Goal: Task Accomplishment & Management: Use online tool/utility

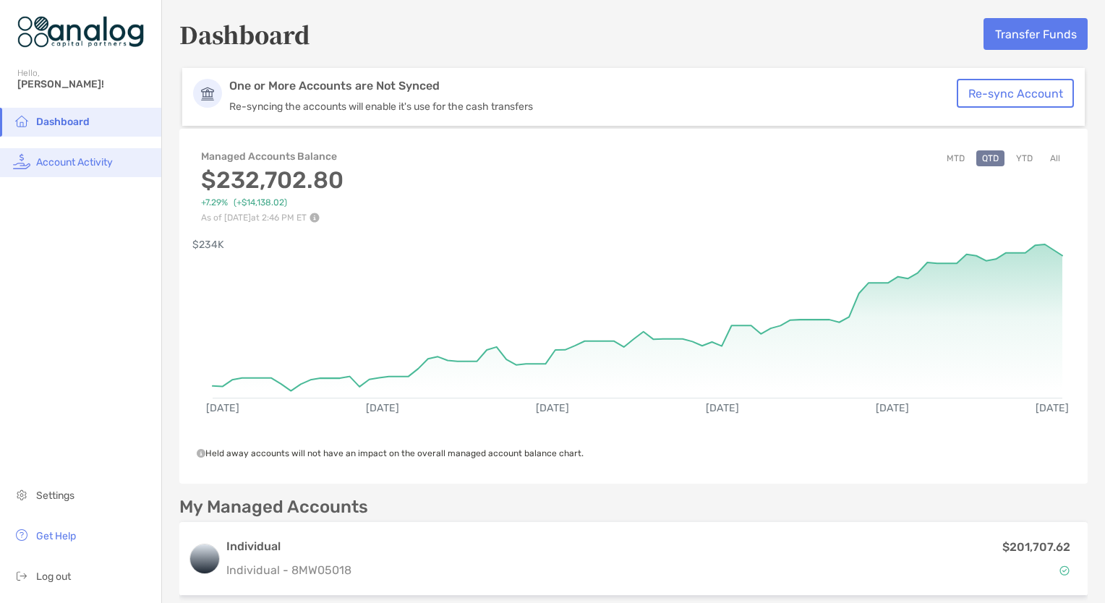
click at [75, 161] on span "Account Activity" at bounding box center [74, 162] width 77 height 12
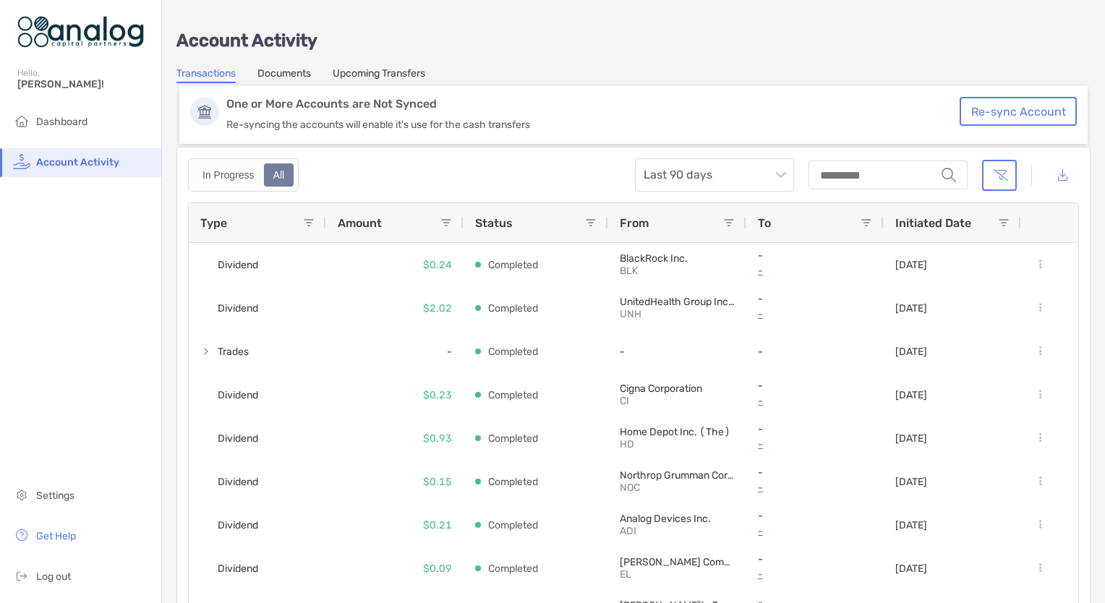
click at [304, 223] on span at bounding box center [309, 223] width 12 height 12
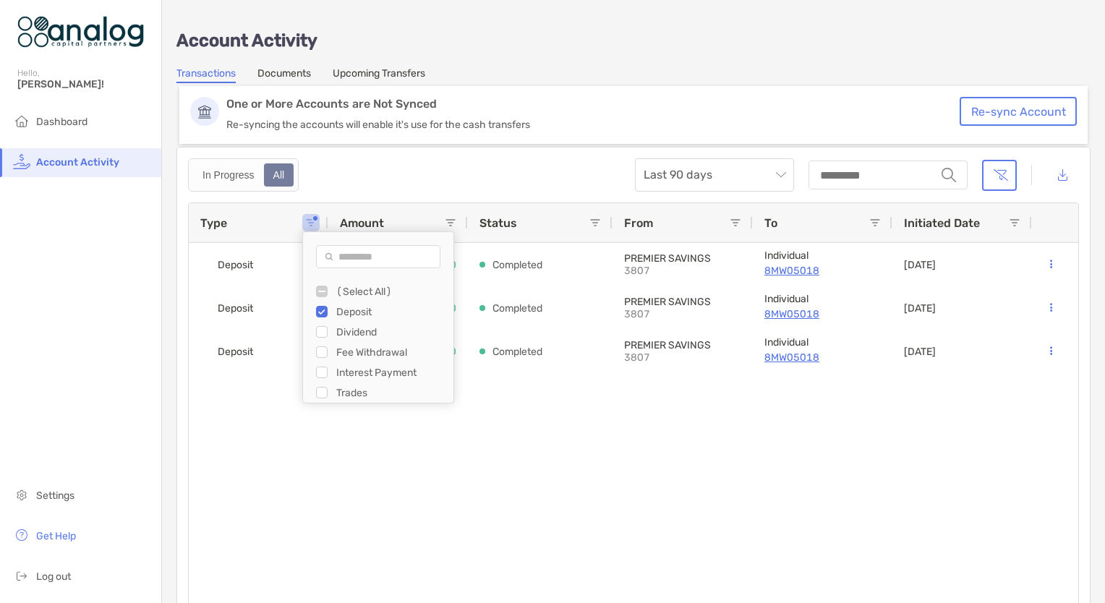
click at [593, 518] on div "Deposit $3,100 Completed PREMIER SAVINGS 3807 Individual 8MW05018 [DATE] Deposi…" at bounding box center [633, 441] width 889 height 396
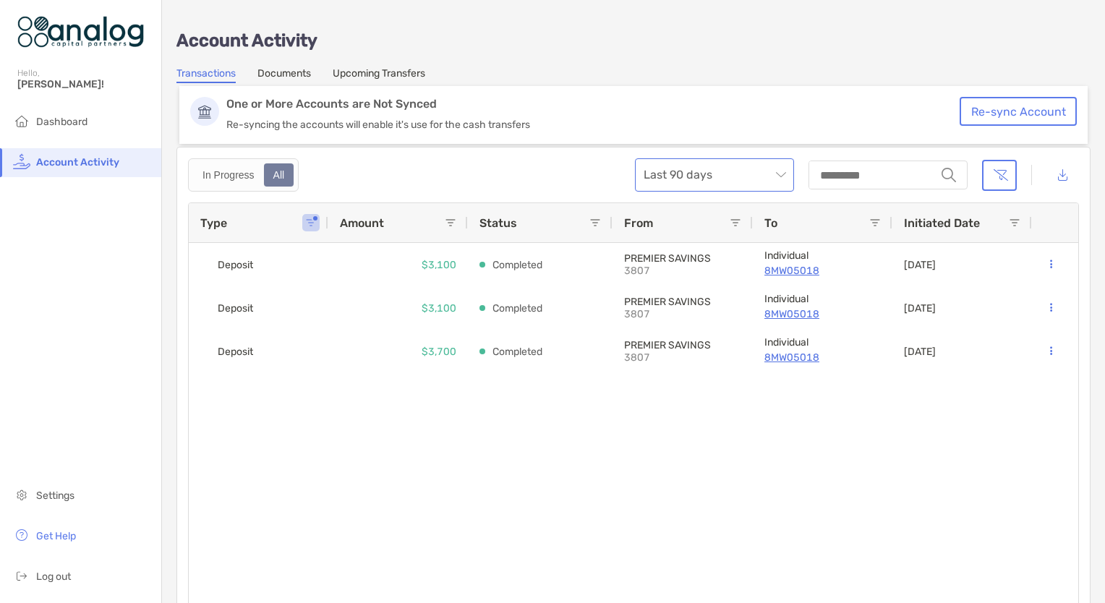
click at [773, 173] on span "Last 90 days" at bounding box center [715, 175] width 142 height 32
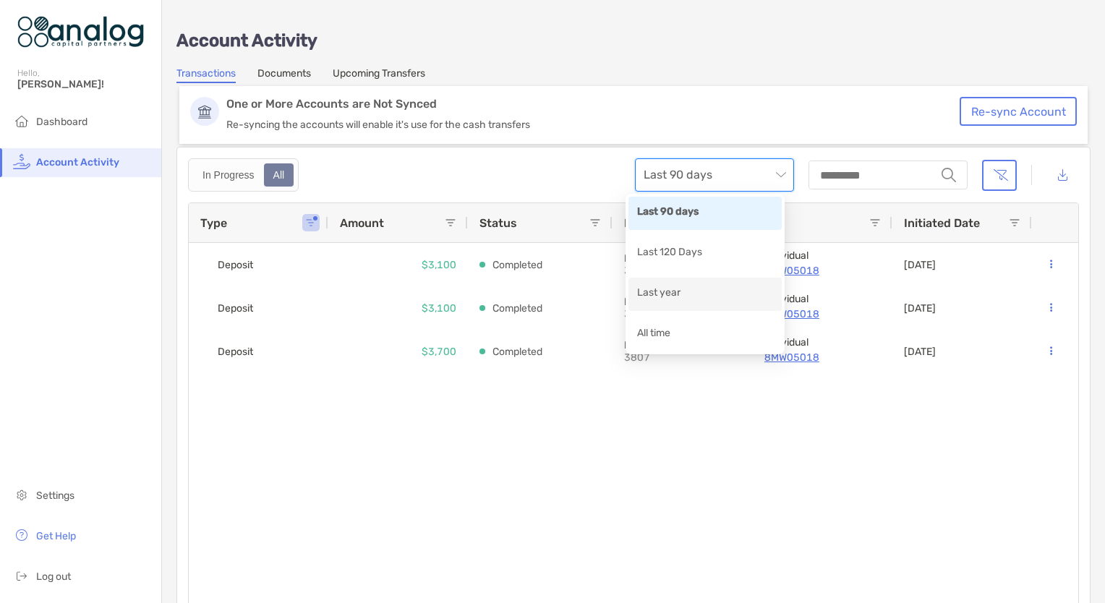
click at [662, 295] on div "Last year" at bounding box center [705, 294] width 136 height 18
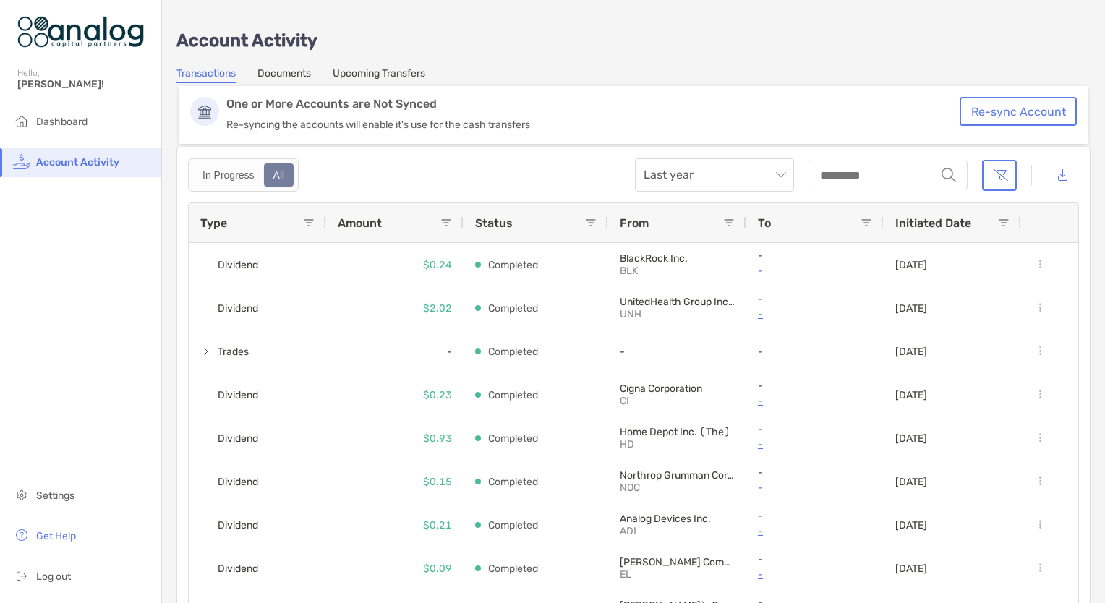
click at [310, 221] on span at bounding box center [309, 223] width 12 height 12
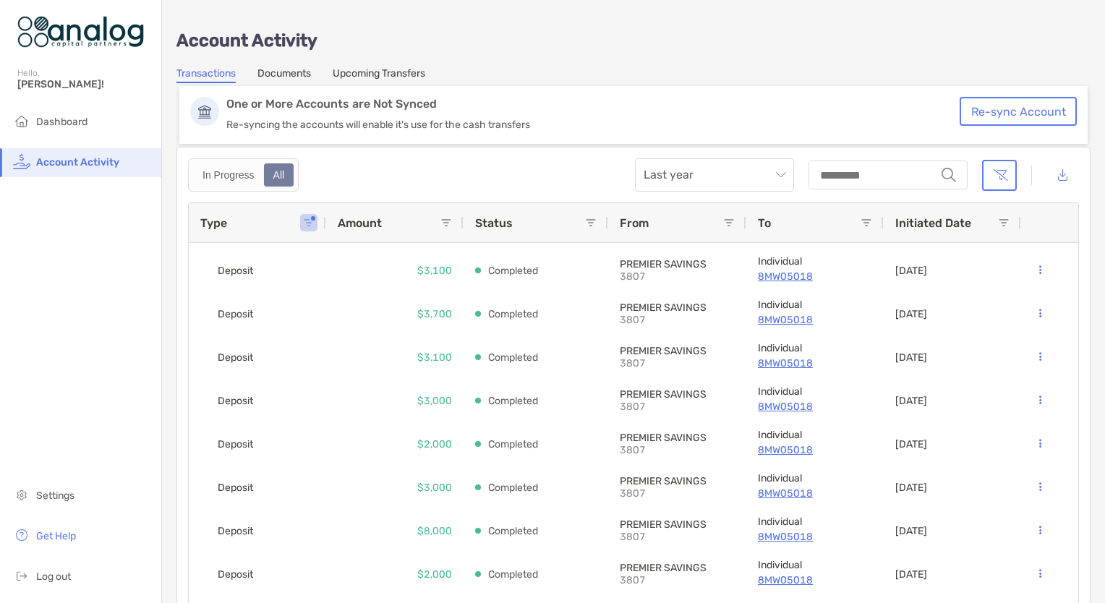
click at [106, 359] on div "Dashboard Account Activity Settings Get Help Log out" at bounding box center [80, 355] width 161 height 495
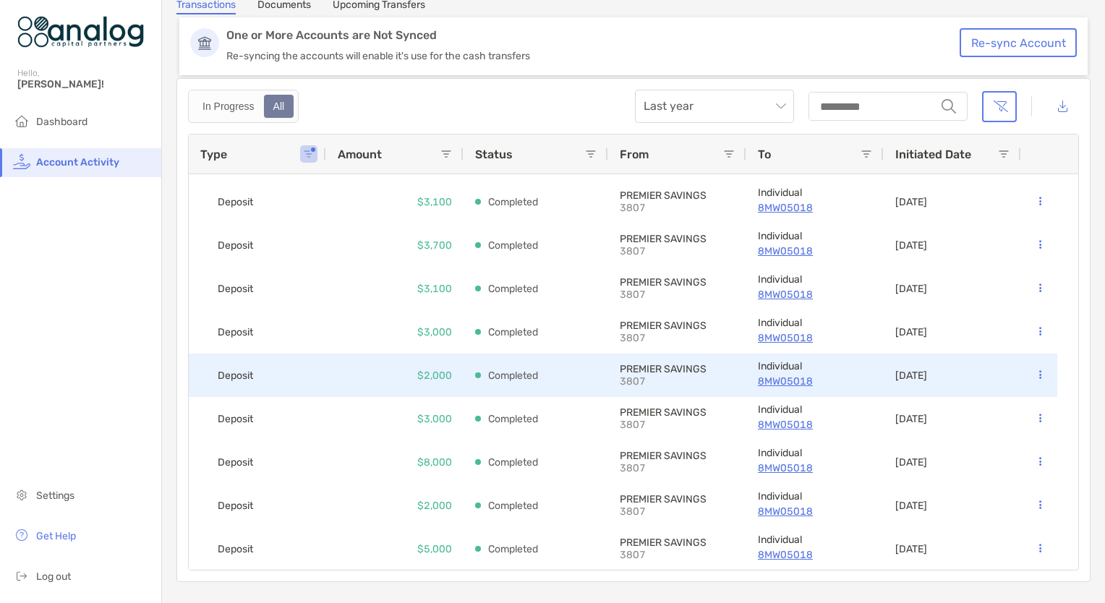
scroll to position [72, 0]
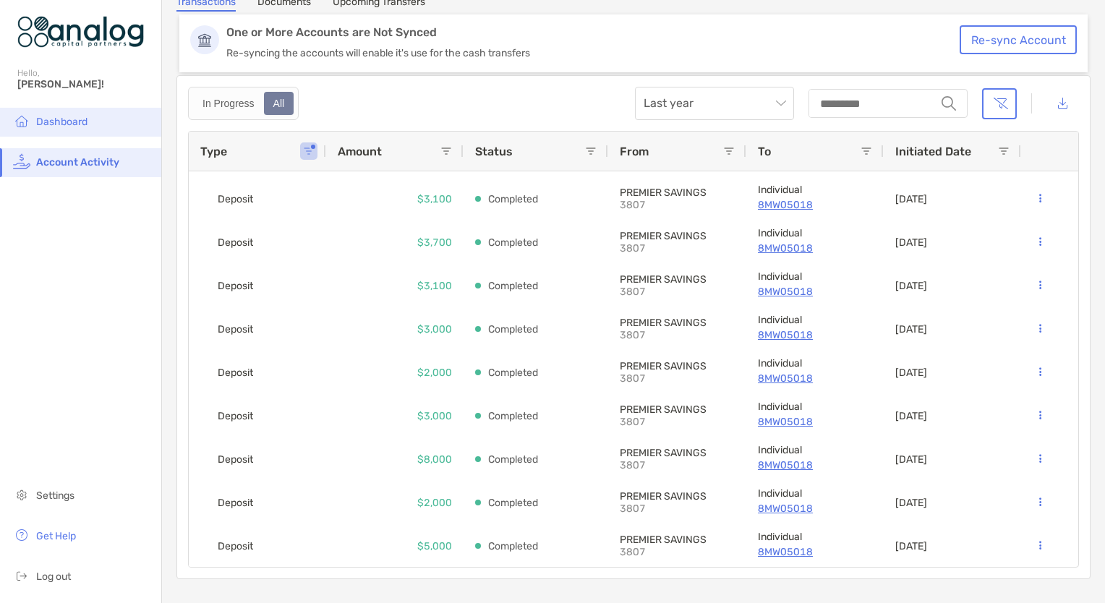
click at [69, 121] on span "Dashboard" at bounding box center [61, 122] width 51 height 12
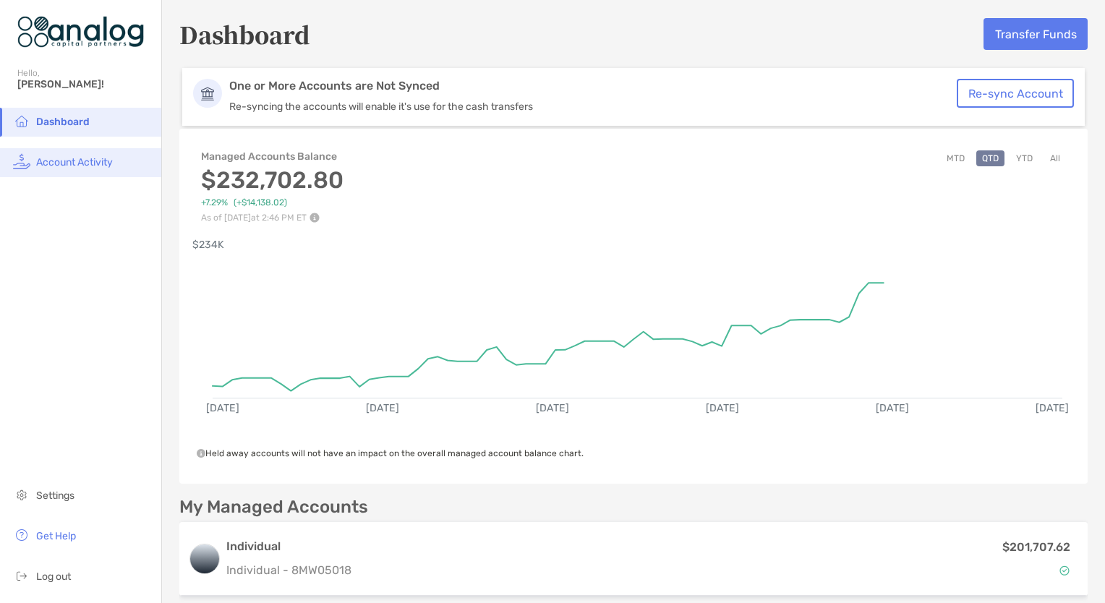
click at [65, 163] on span "Account Activity" at bounding box center [74, 162] width 77 height 12
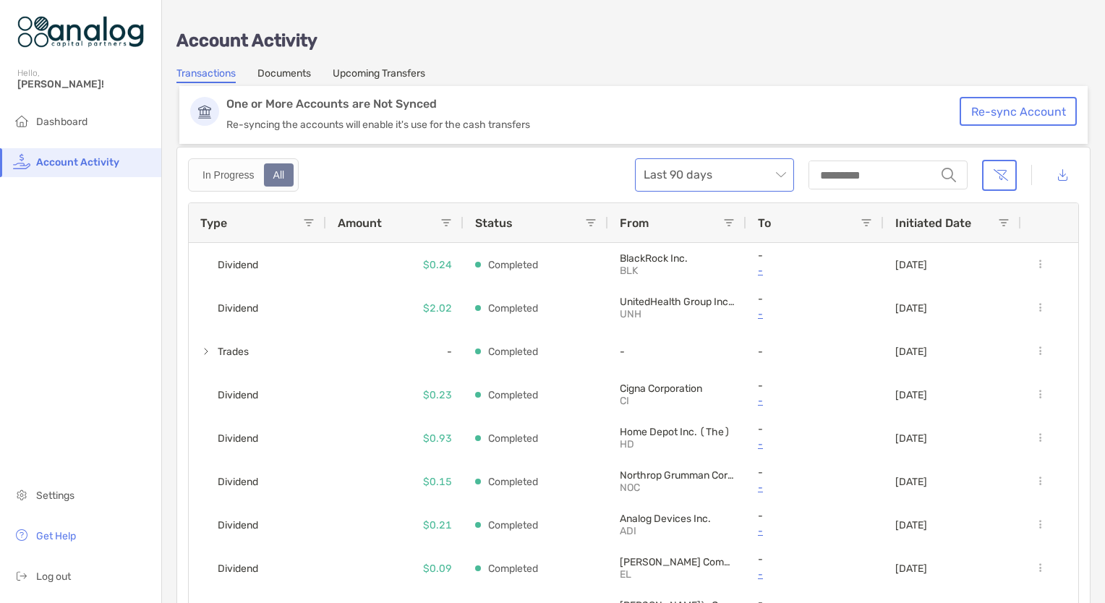
click at [774, 175] on span "Last 90 days" at bounding box center [715, 175] width 142 height 32
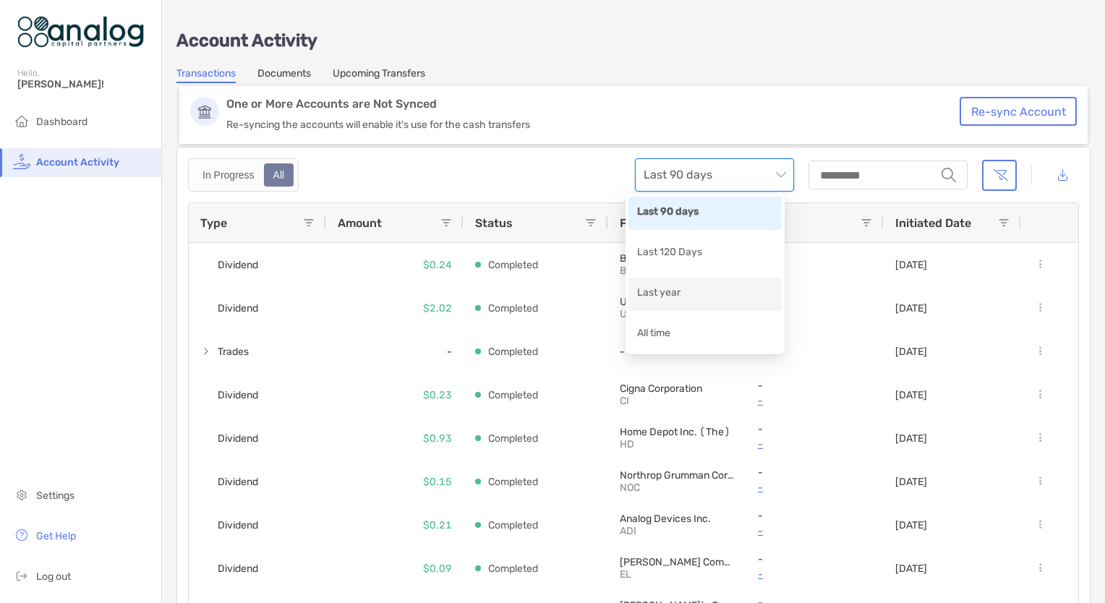
click at [688, 294] on div "Last year" at bounding box center [705, 294] width 136 height 18
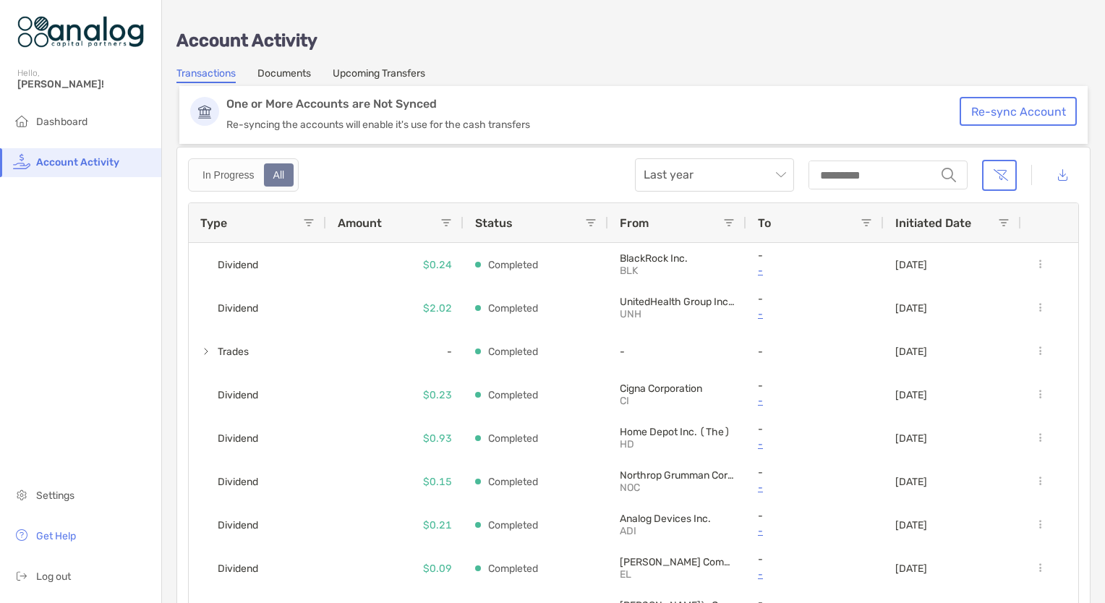
click at [309, 218] on span at bounding box center [309, 223] width 12 height 12
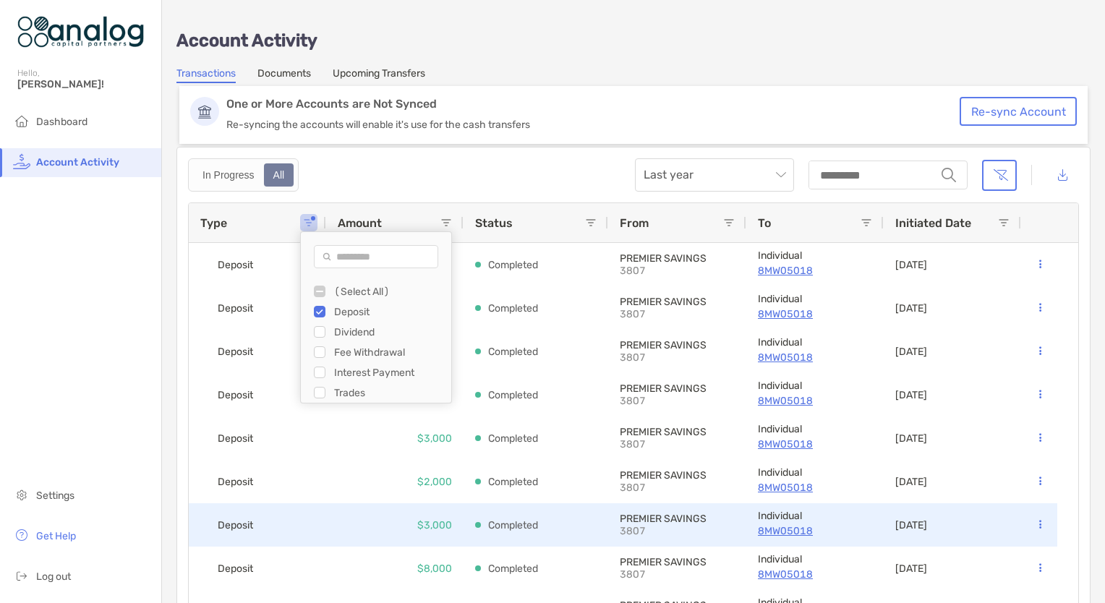
scroll to position [38, 0]
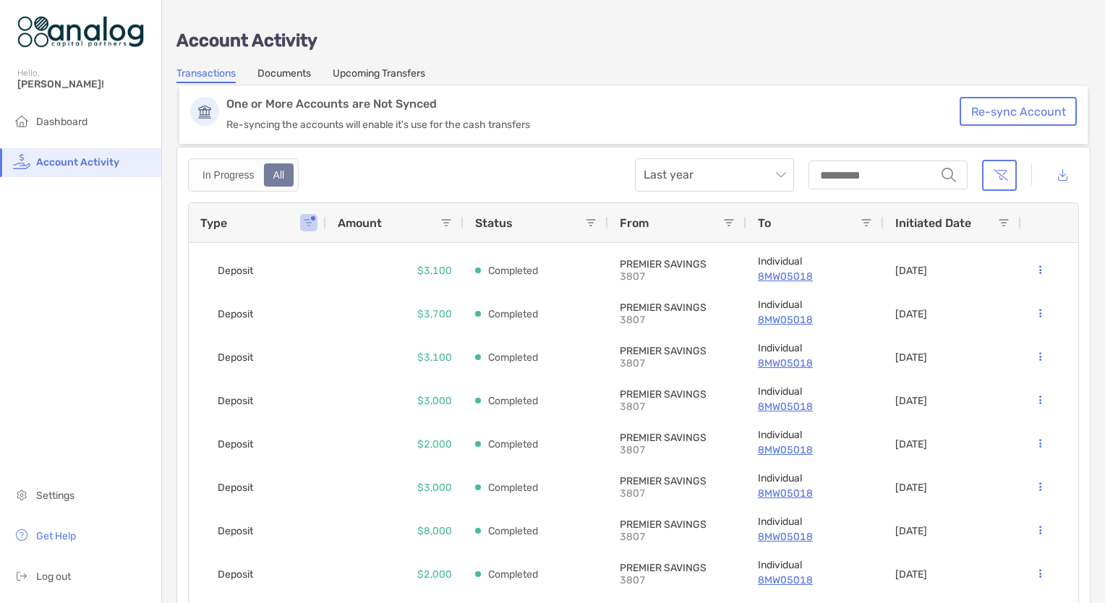
click at [212, 74] on link "Transactions" at bounding box center [205, 75] width 59 height 16
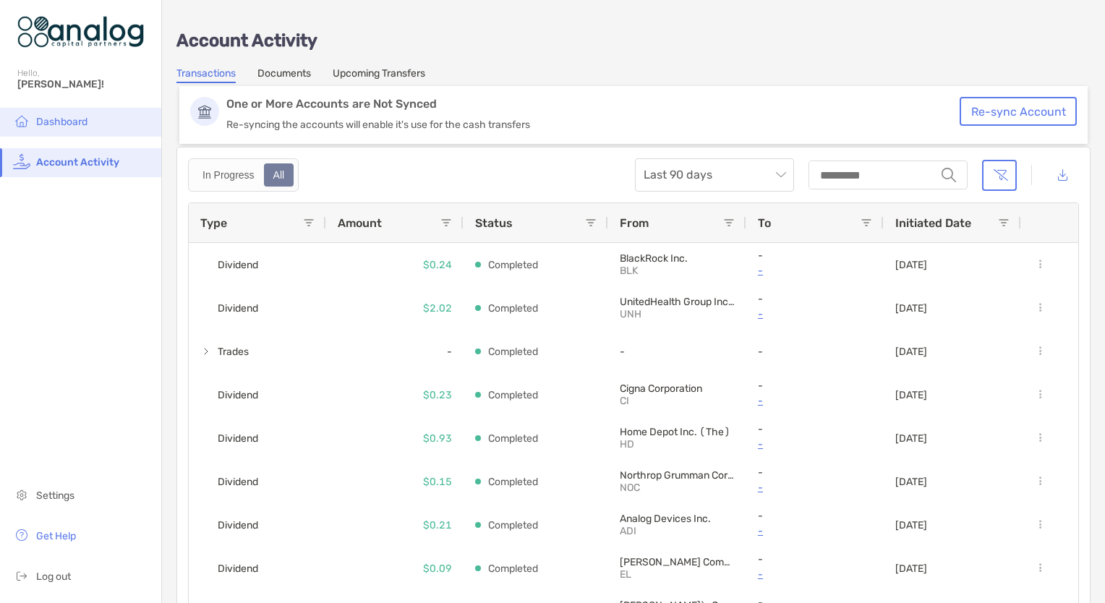
click at [78, 124] on span "Dashboard" at bounding box center [61, 122] width 51 height 12
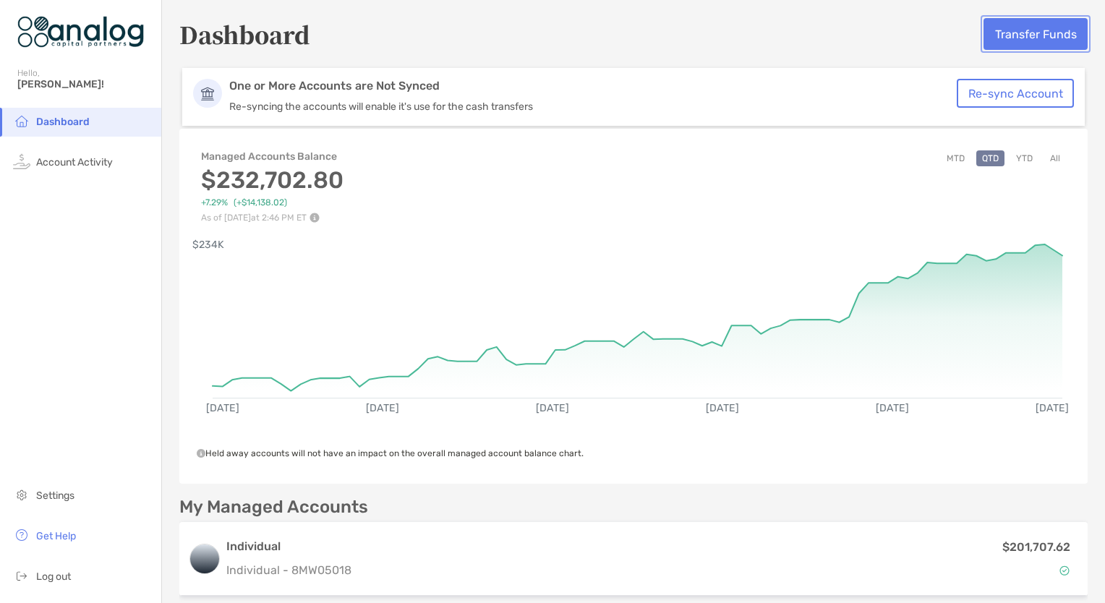
click at [1016, 42] on button "Transfer Funds" at bounding box center [1035, 34] width 104 height 32
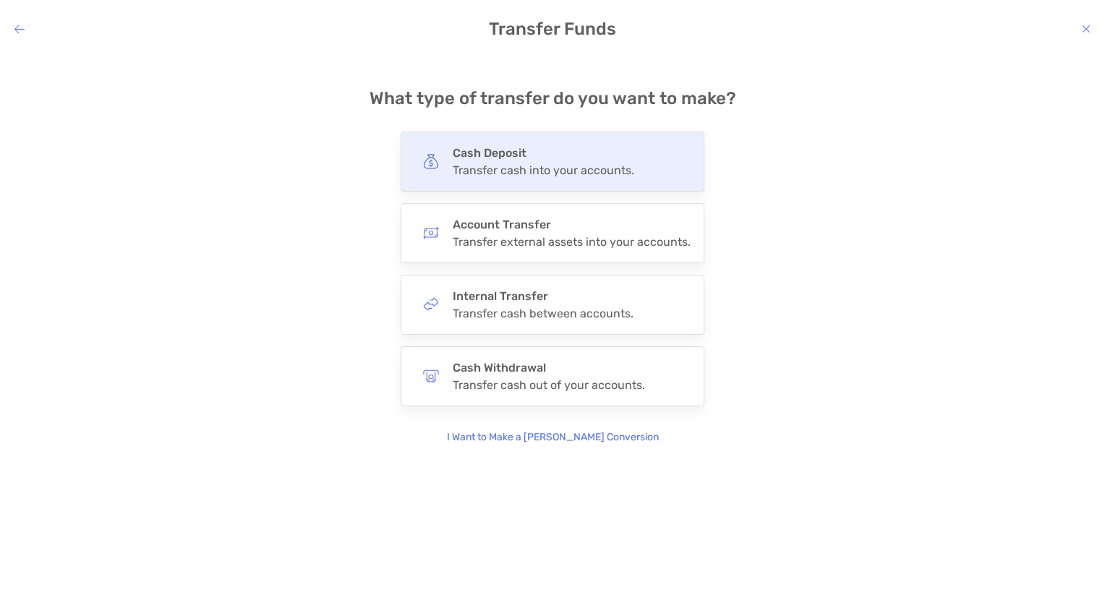
click at [590, 161] on div "Cash Deposit Transfer cash into your accounts." at bounding box center [544, 161] width 182 height 31
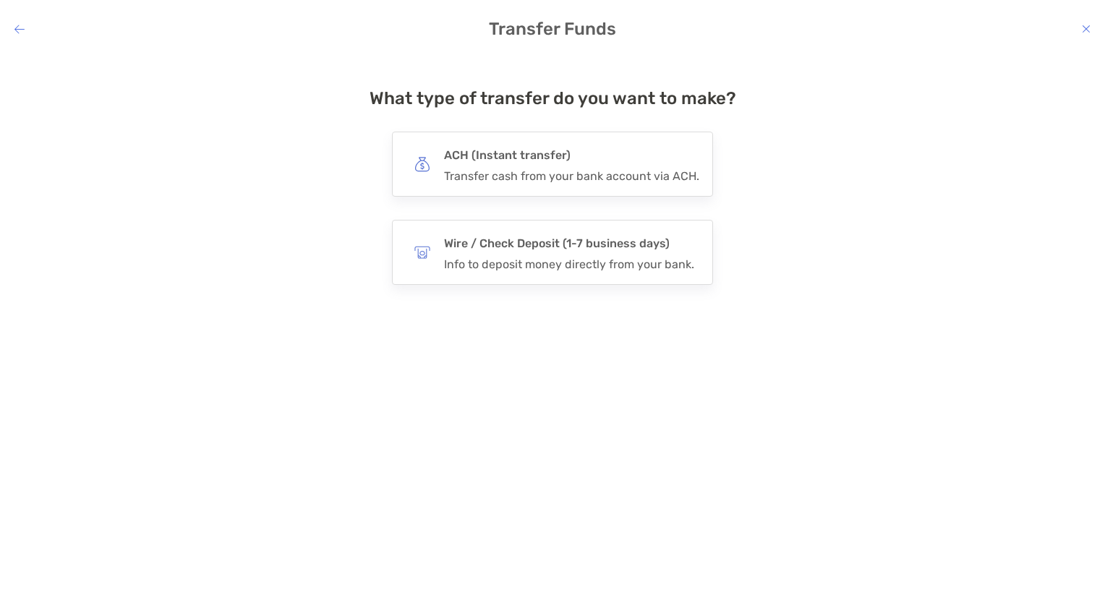
click at [590, 161] on h4 "ACH (Instant transfer)" at bounding box center [571, 155] width 255 height 20
click at [0, 0] on input "***" at bounding box center [0, 0] width 0 height 0
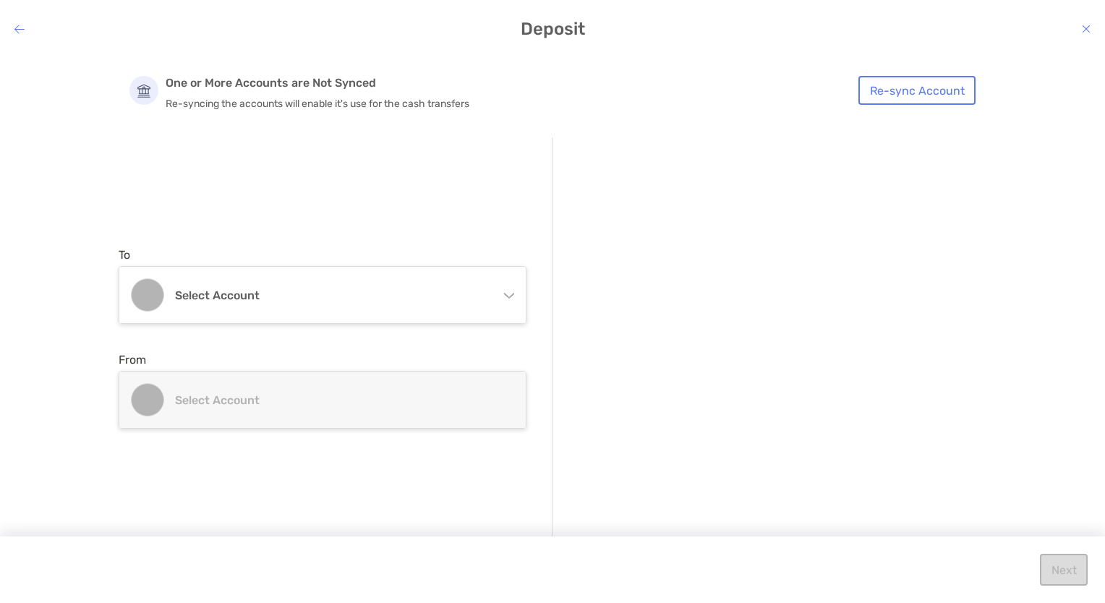
click at [513, 296] on icon "modal" at bounding box center [509, 293] width 12 height 12
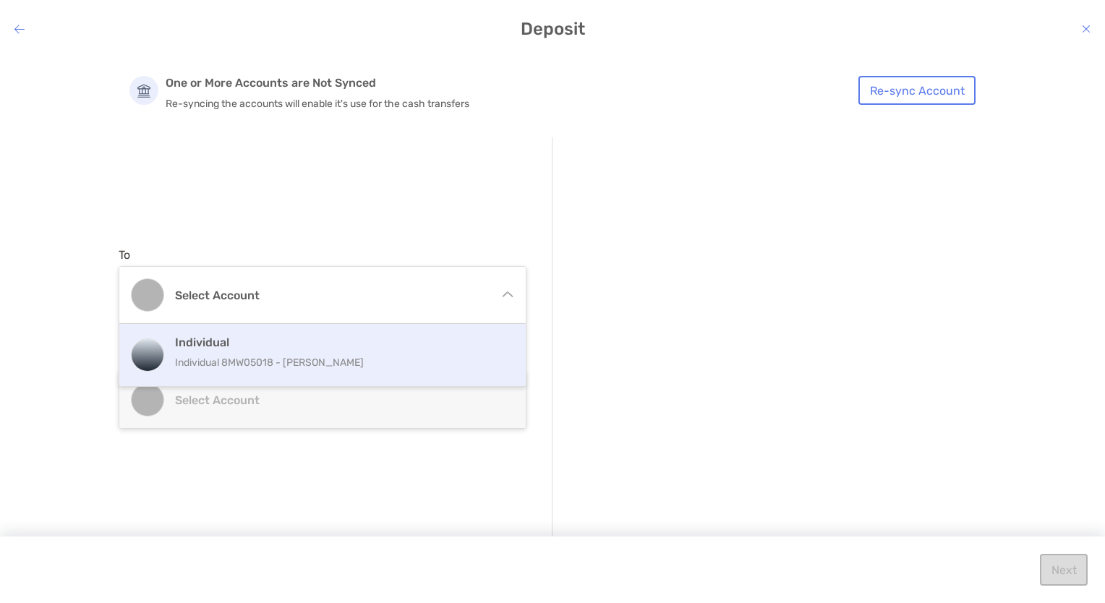
click at [321, 363] on p "Individual 8MW05018 - [PERSON_NAME]" at bounding box center [338, 363] width 326 height 18
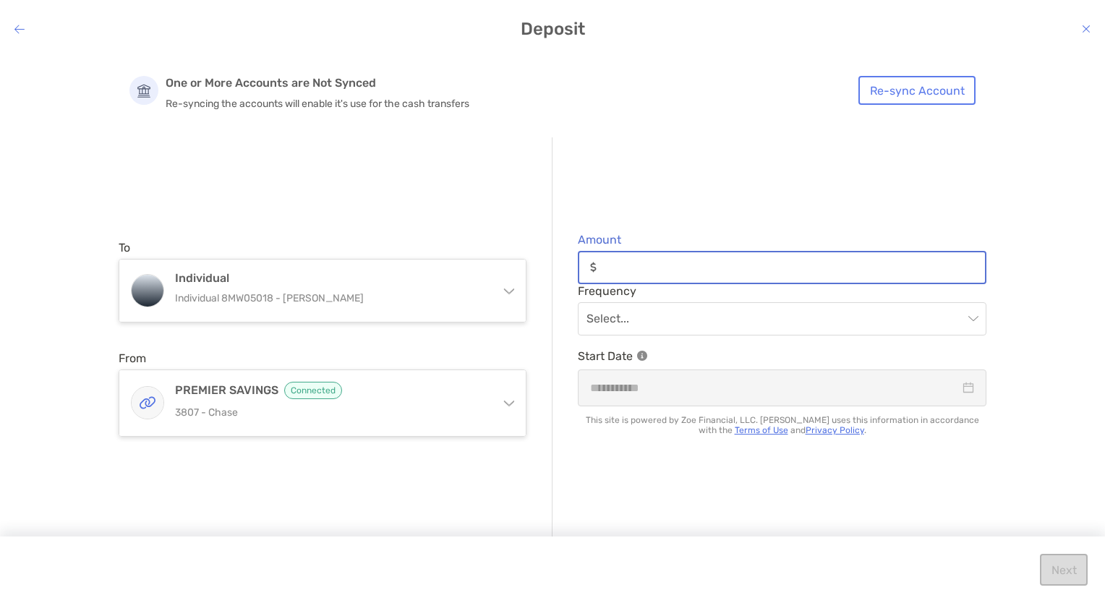
click at [606, 266] on input "Amount" at bounding box center [793, 267] width 383 height 12
type input "********"
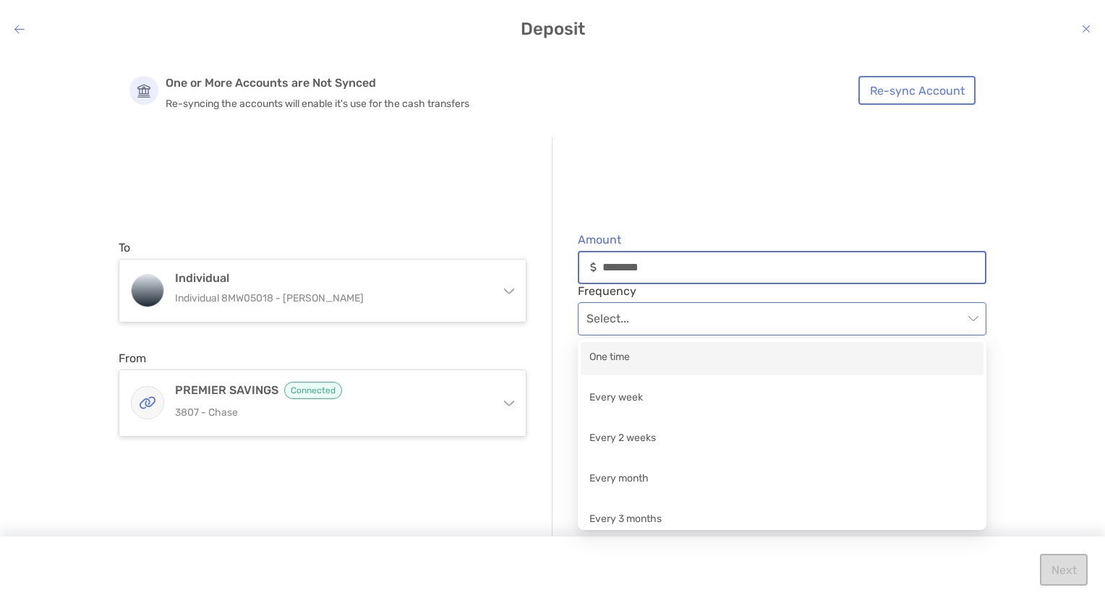
click at [975, 315] on span "modal" at bounding box center [781, 319] width 391 height 32
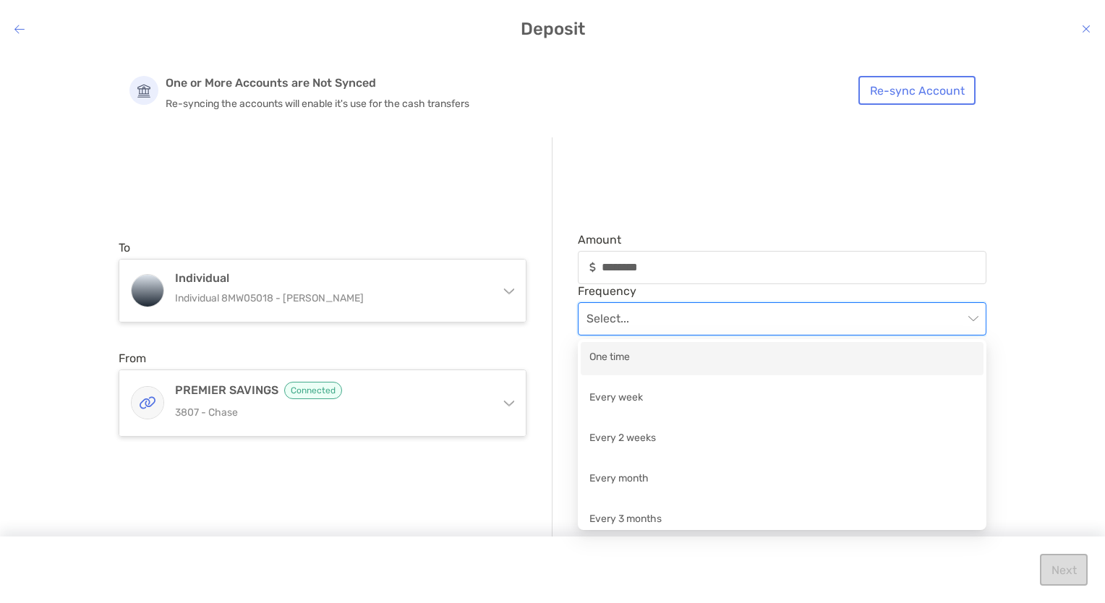
click at [600, 354] on div "One time" at bounding box center [781, 358] width 385 height 18
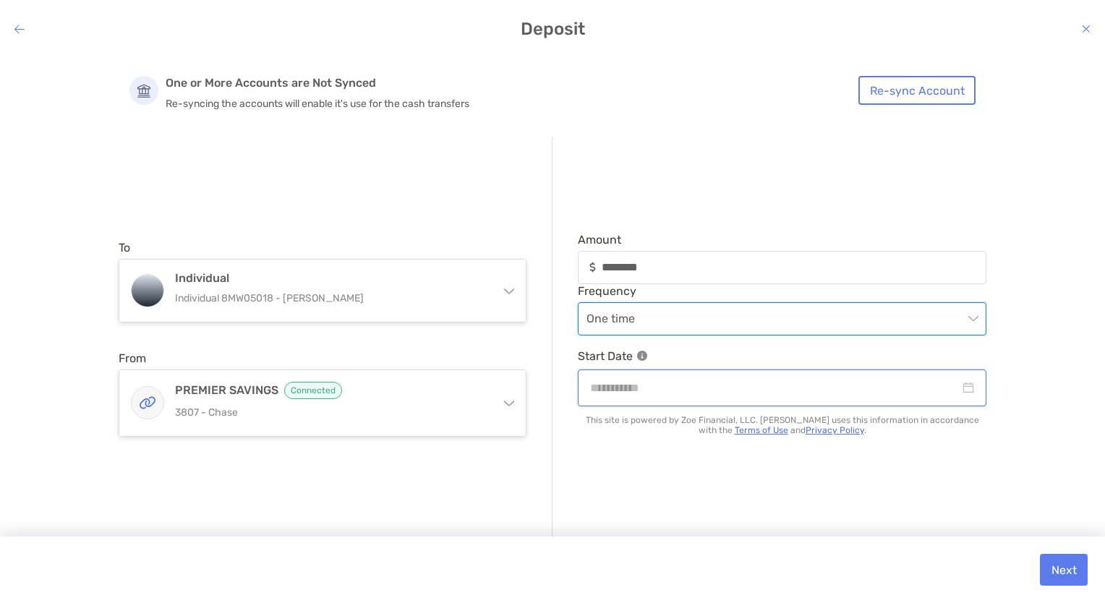
click at [610, 389] on input "modal" at bounding box center [775, 388] width 370 height 18
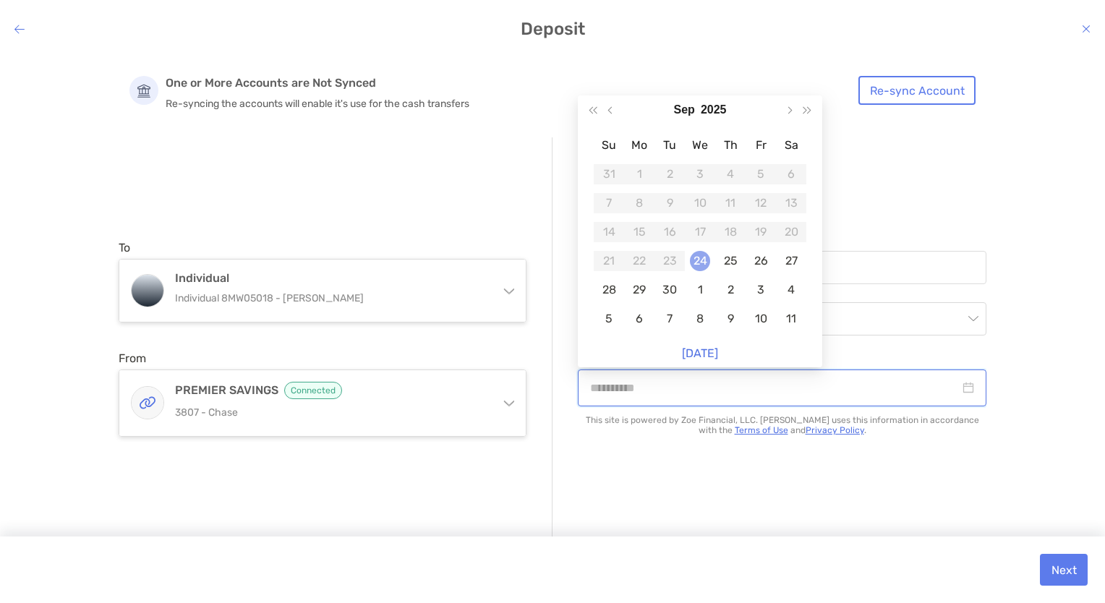
type input "**********"
click at [703, 260] on div "24" at bounding box center [700, 261] width 20 height 20
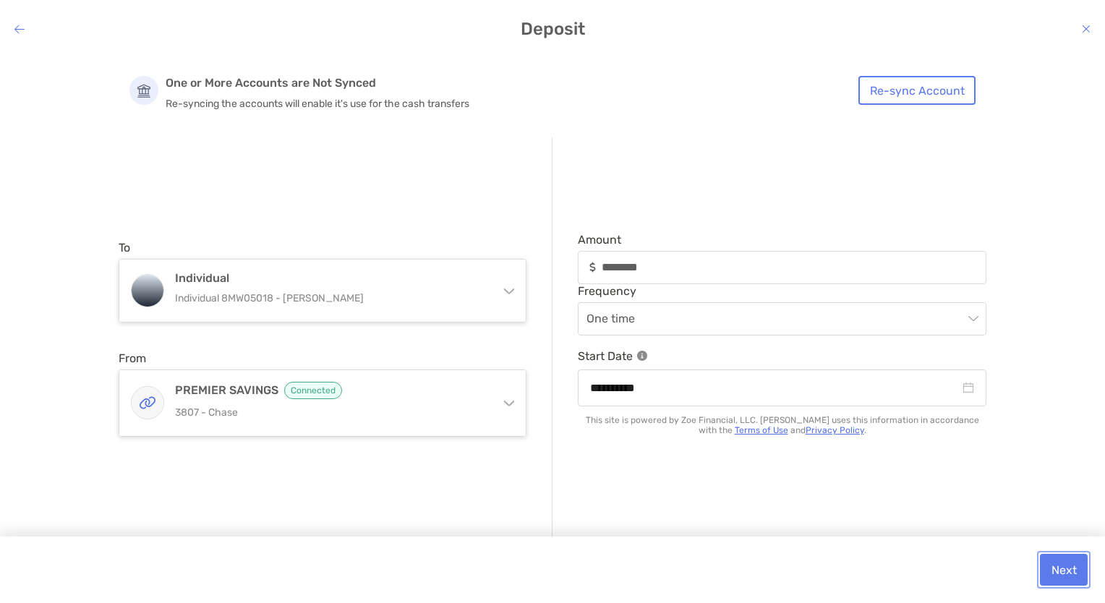
click at [1070, 571] on button "Next" at bounding box center [1064, 570] width 48 height 32
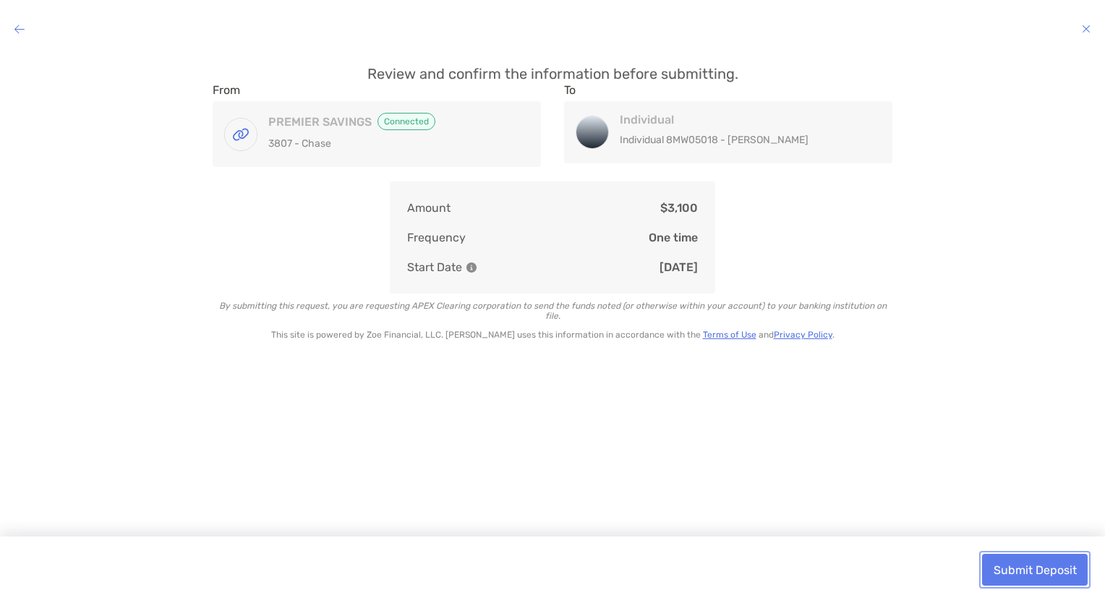
click at [1070, 571] on button "Submit Deposit" at bounding box center [1035, 570] width 106 height 32
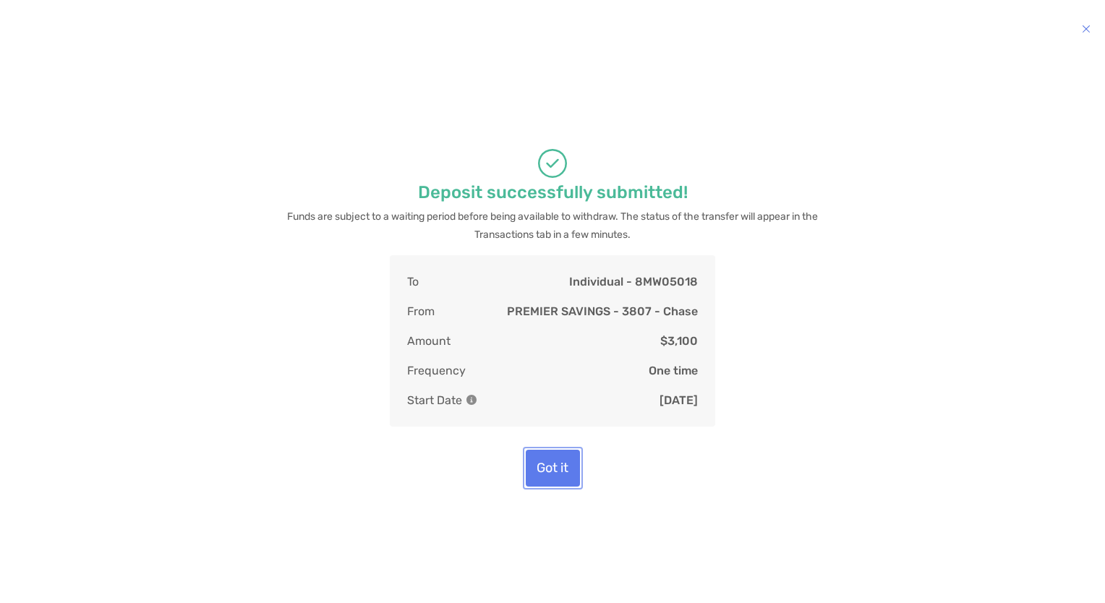
click at [555, 473] on button "Got it" at bounding box center [553, 468] width 54 height 37
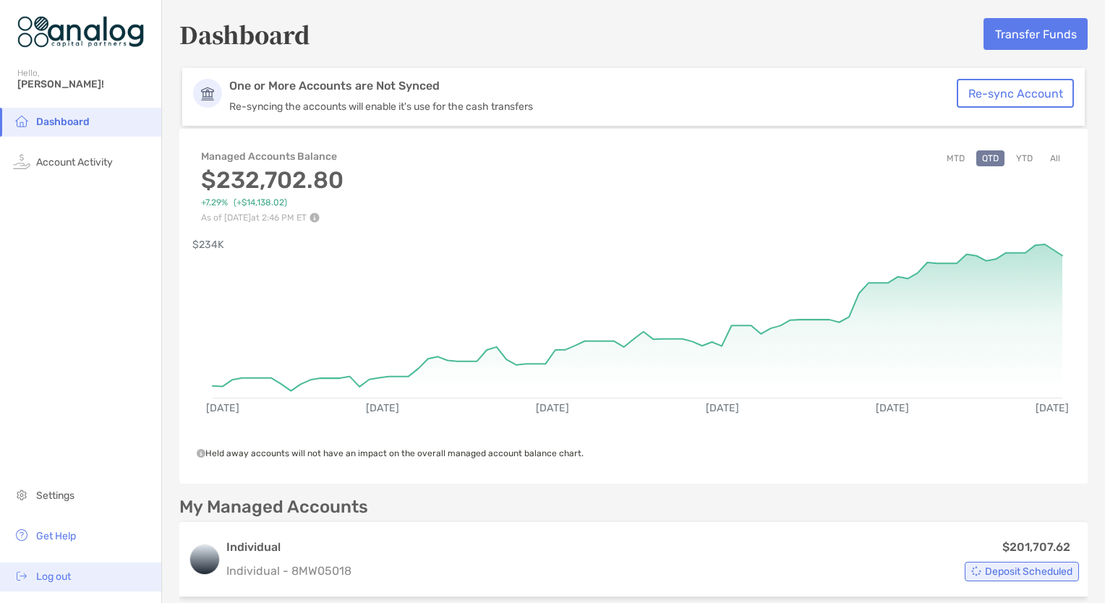
click at [61, 579] on span "Log out" at bounding box center [53, 577] width 35 height 12
